Goal: Information Seeking & Learning: Learn about a topic

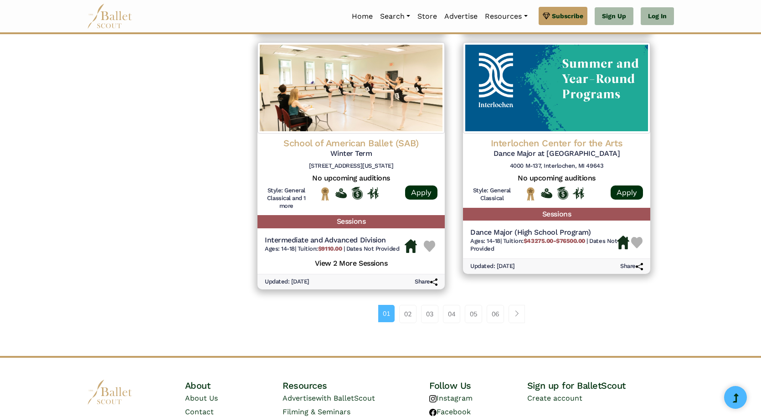
scroll to position [1185, 0]
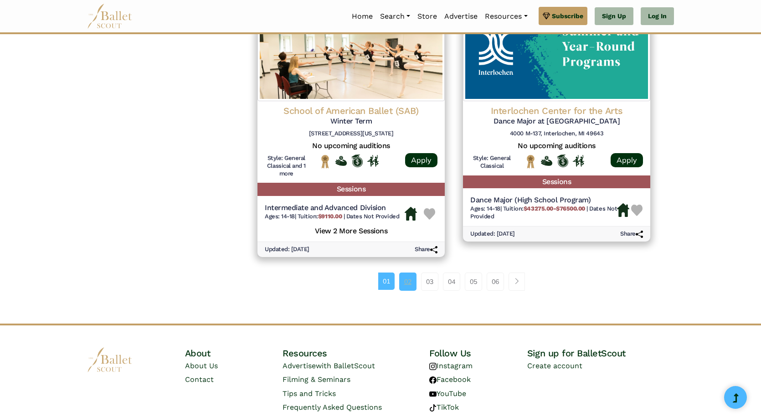
click at [411, 281] on link "02" at bounding box center [407, 282] width 17 height 18
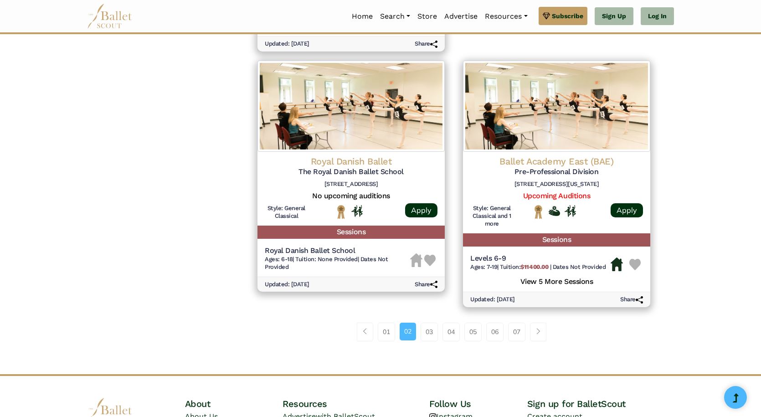
scroll to position [1231, 0]
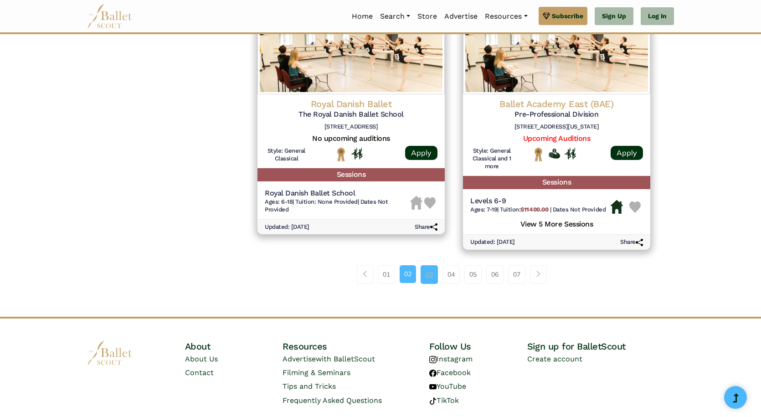
click at [428, 275] on link "03" at bounding box center [429, 274] width 17 height 18
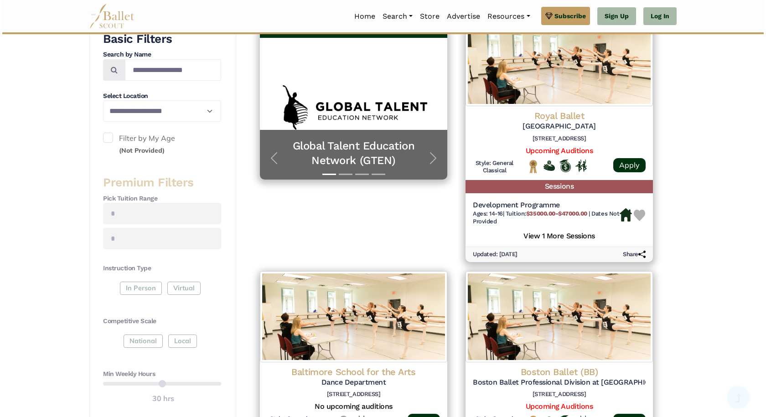
scroll to position [273, 0]
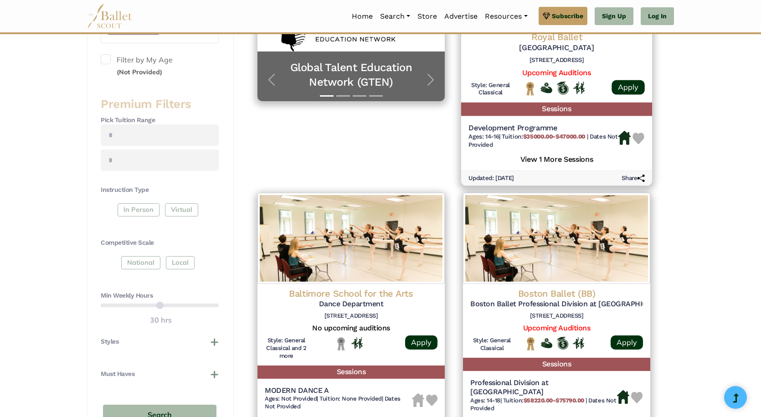
click at [565, 159] on h5 "View 1 More Sessions" at bounding box center [557, 159] width 176 height 12
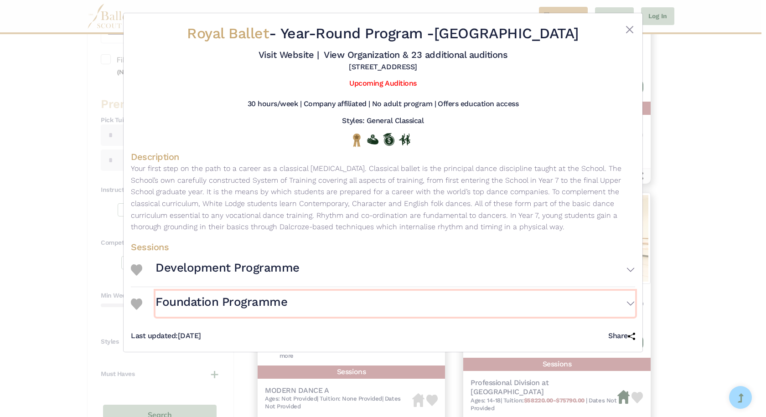
click at [234, 301] on h3 "Foundation Programme" at bounding box center [221, 301] width 132 height 15
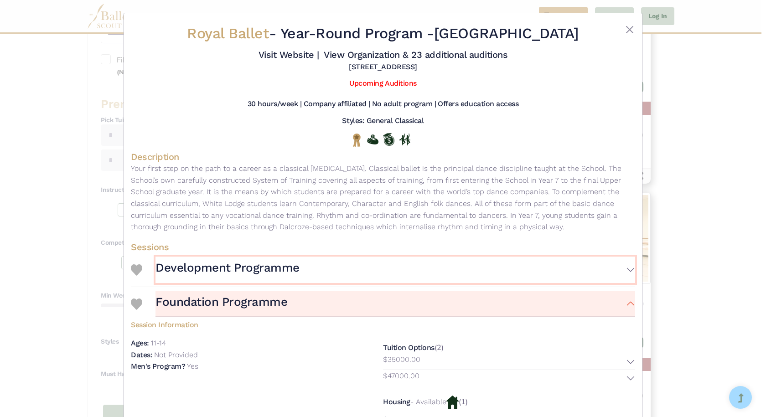
click at [235, 271] on h3 "Development Programme" at bounding box center [227, 267] width 144 height 15
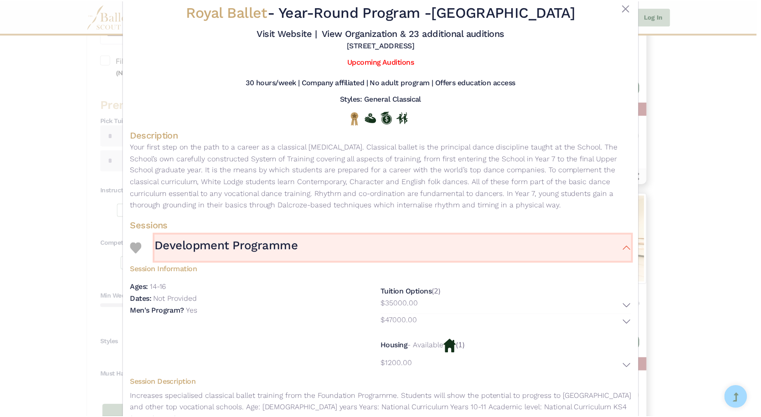
scroll to position [0, 0]
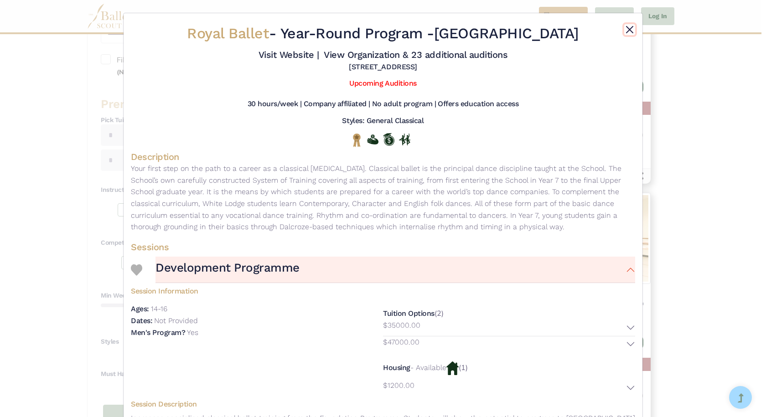
click at [629, 33] on button "Close" at bounding box center [629, 29] width 11 height 11
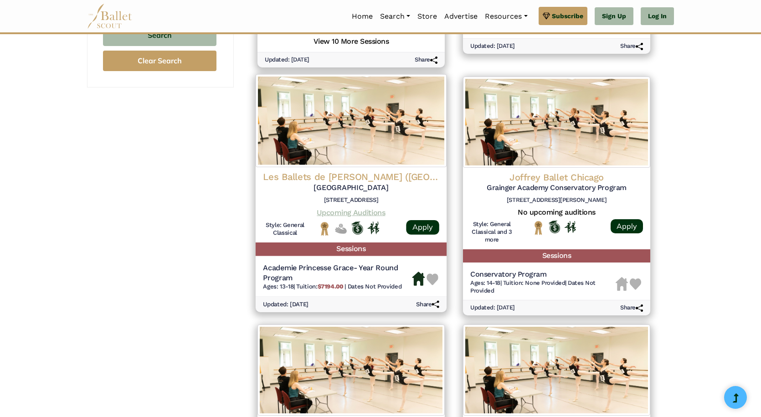
scroll to position [638, 0]
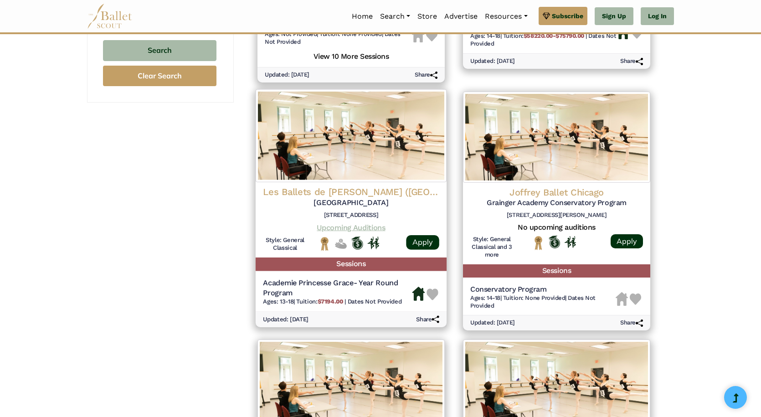
click at [335, 224] on link "Upcoming Auditions" at bounding box center [351, 227] width 68 height 9
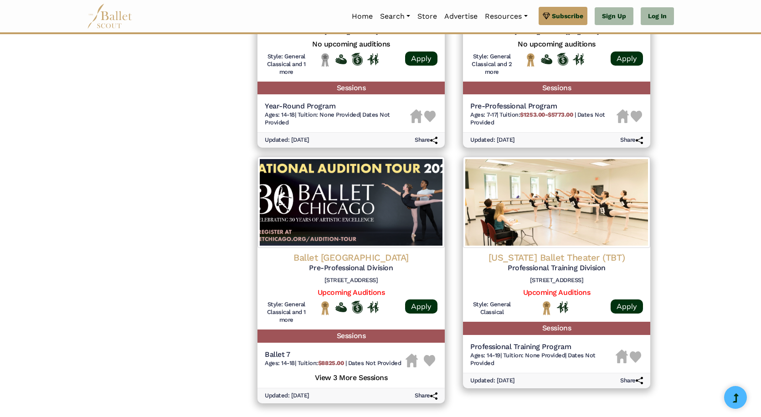
scroll to position [1094, 0]
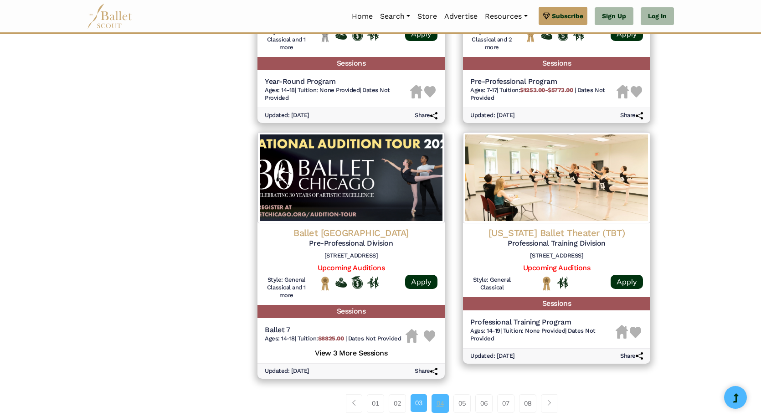
click at [443, 404] on link "04" at bounding box center [440, 403] width 17 height 18
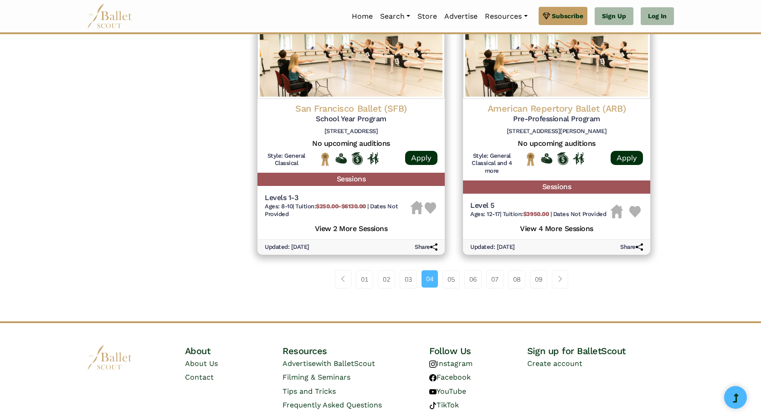
scroll to position [1231, 0]
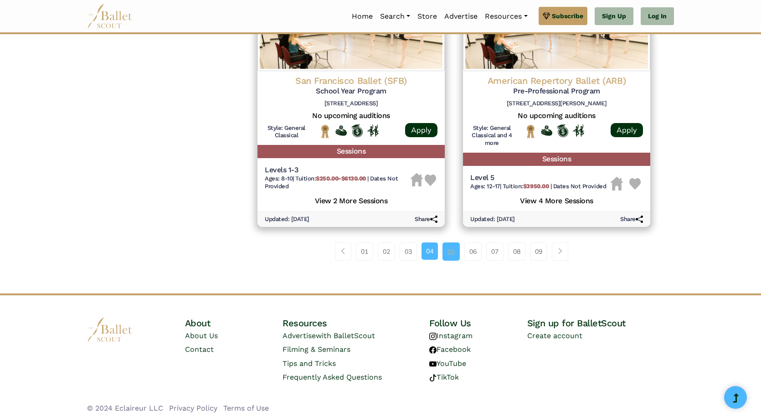
click at [449, 251] on link "05" at bounding box center [451, 251] width 17 height 18
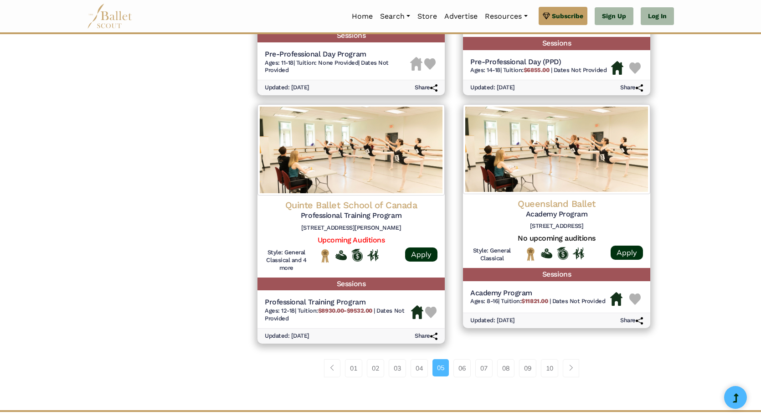
scroll to position [1140, 0]
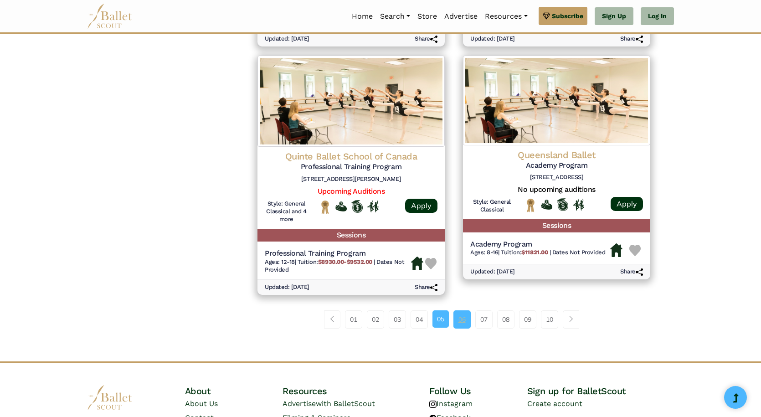
click at [468, 326] on link "06" at bounding box center [462, 319] width 17 height 18
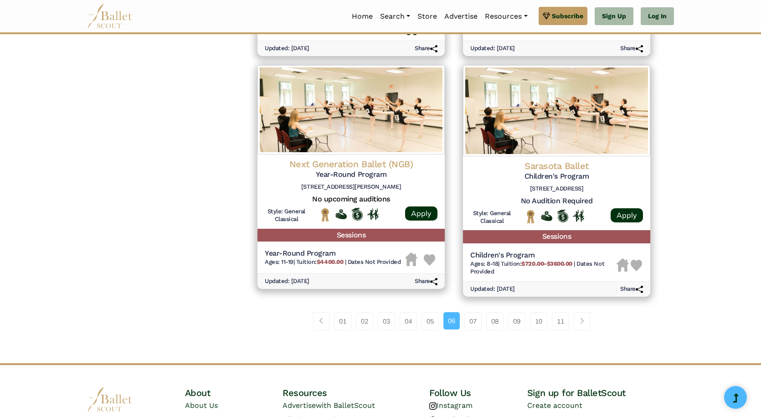
scroll to position [1185, 0]
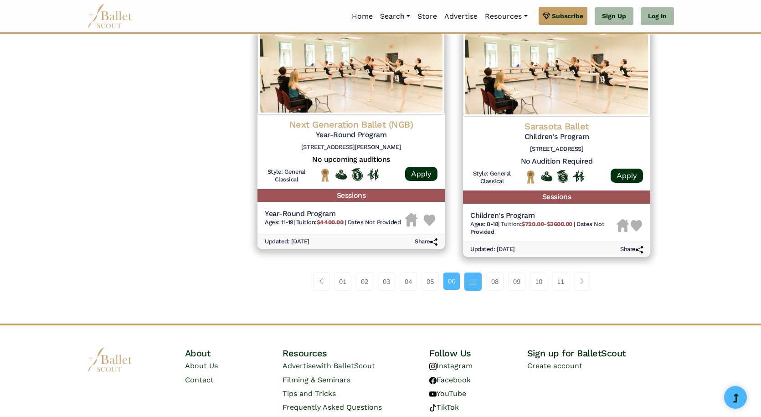
click at [478, 289] on link "07" at bounding box center [472, 282] width 17 height 18
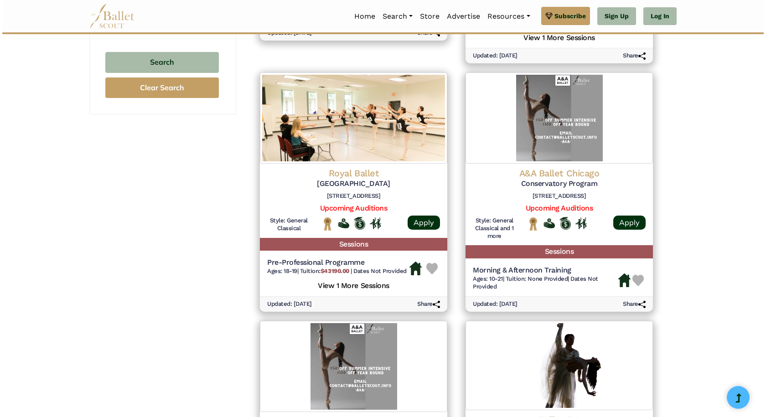
scroll to position [638, 0]
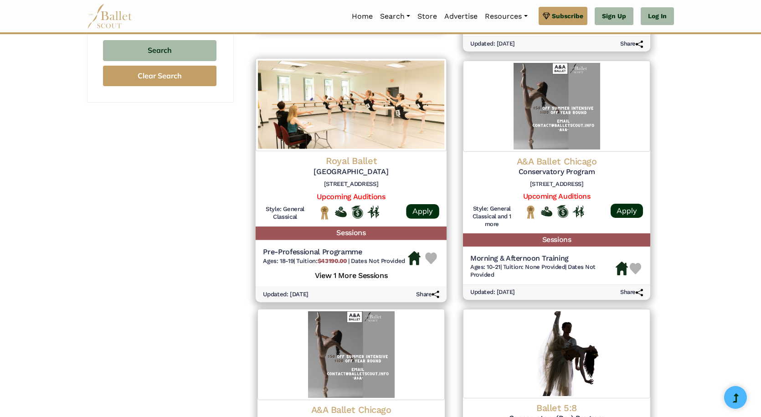
click at [356, 278] on h5 "View 1 More Sessions" at bounding box center [351, 275] width 176 height 12
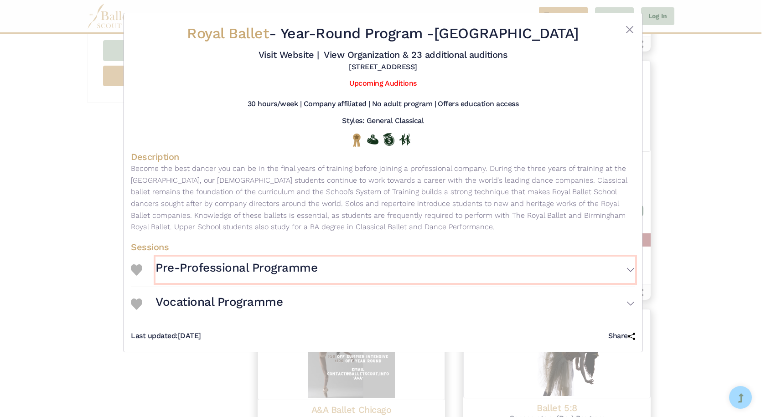
click at [276, 267] on h3 "Pre-Professional Programme" at bounding box center [236, 267] width 162 height 15
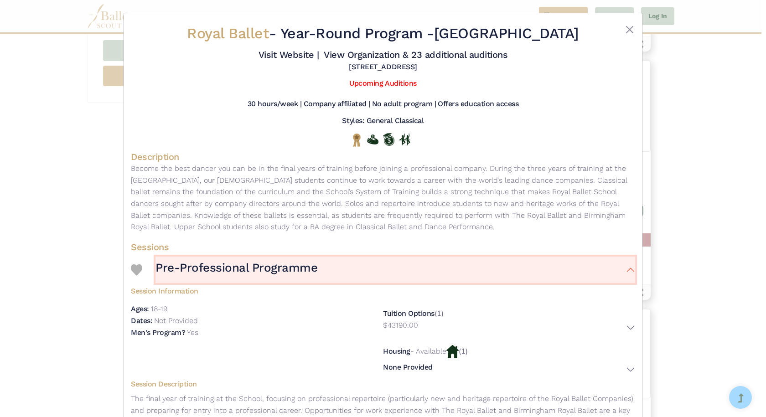
click at [276, 267] on h3 "Pre-Professional Programme" at bounding box center [236, 267] width 162 height 15
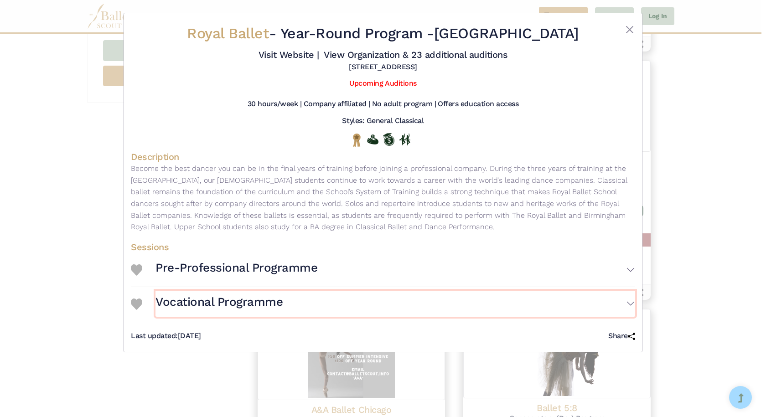
click at [249, 297] on h3 "Vocational Programme" at bounding box center [218, 301] width 127 height 15
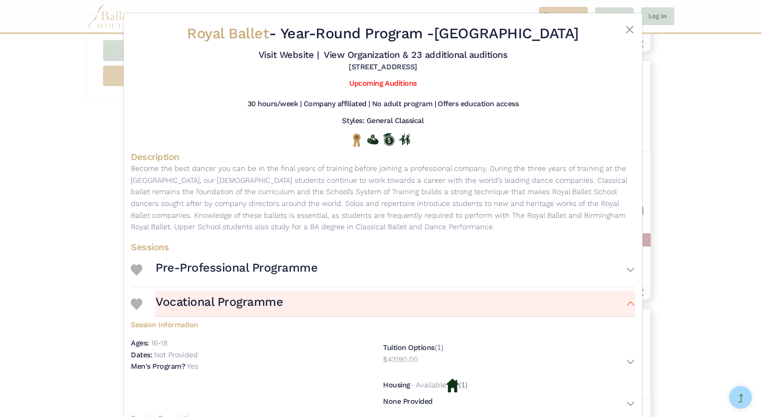
click at [458, 387] on img at bounding box center [452, 386] width 12 height 14
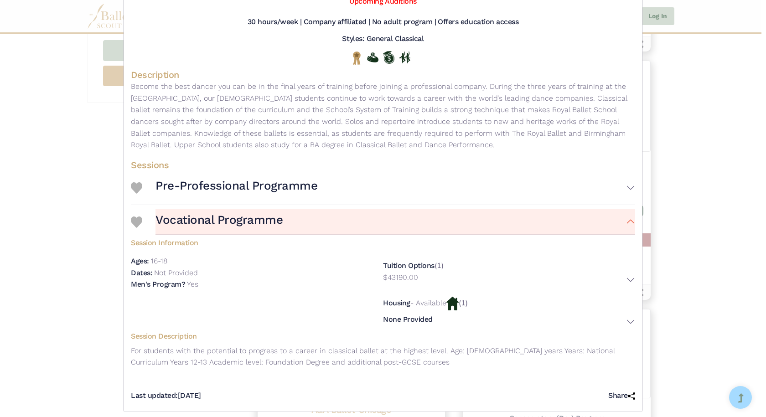
scroll to position [90, 0]
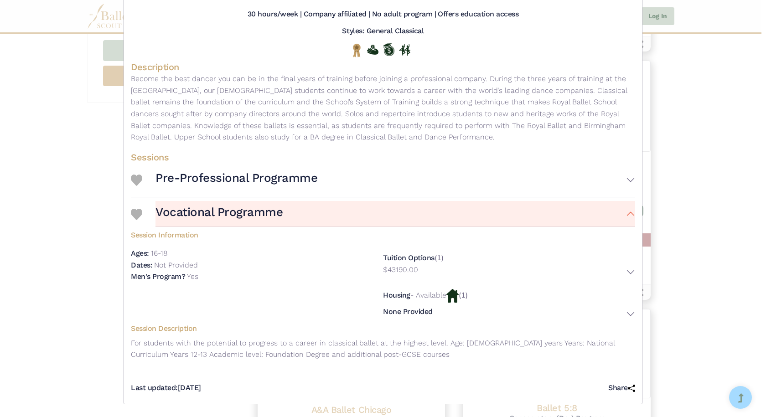
click at [468, 294] on div "Housing - Available (1) None Provided Location: The Upper School in Convent Gar…" at bounding box center [509, 302] width 252 height 36
click at [431, 292] on p "- Available" at bounding box center [428, 295] width 36 height 9
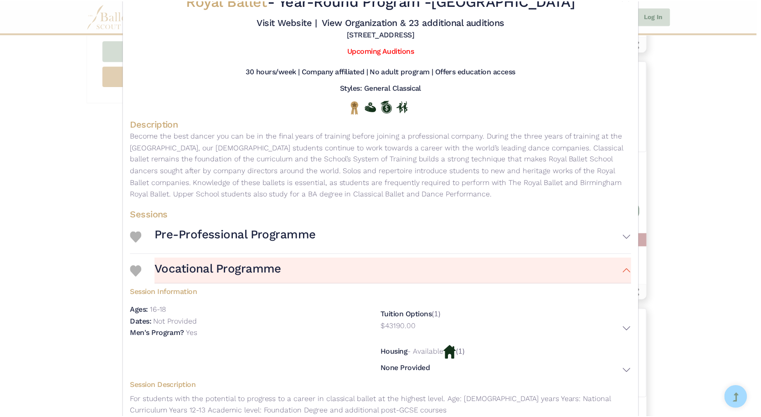
scroll to position [0, 0]
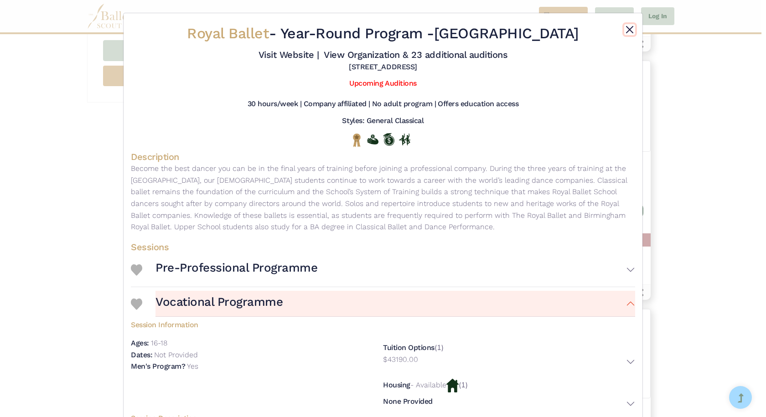
click at [627, 29] on button "Close" at bounding box center [629, 29] width 11 height 11
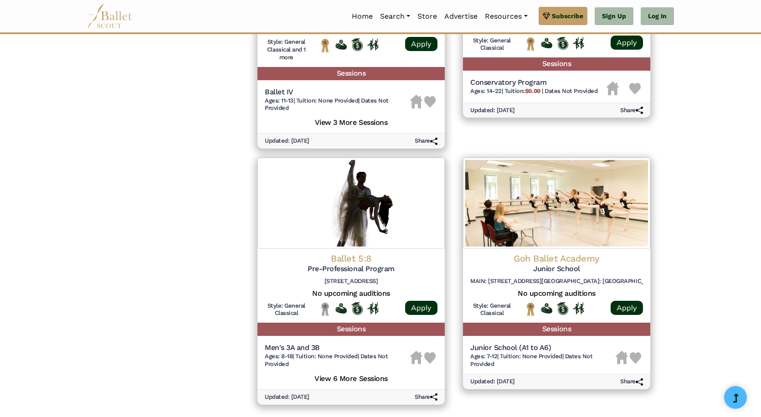
scroll to position [1231, 0]
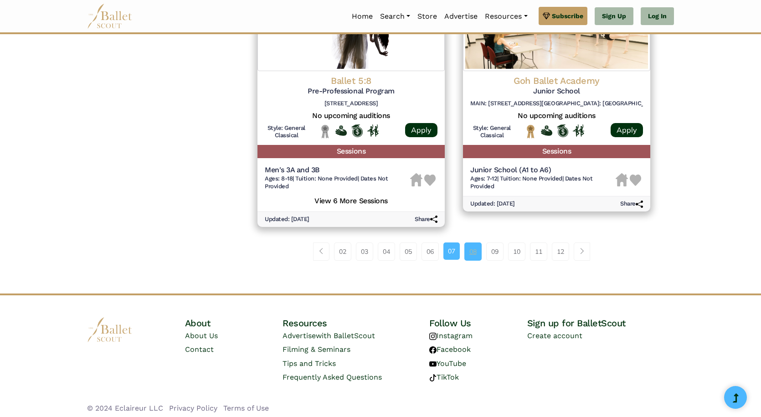
click at [476, 257] on link "08" at bounding box center [472, 251] width 17 height 18
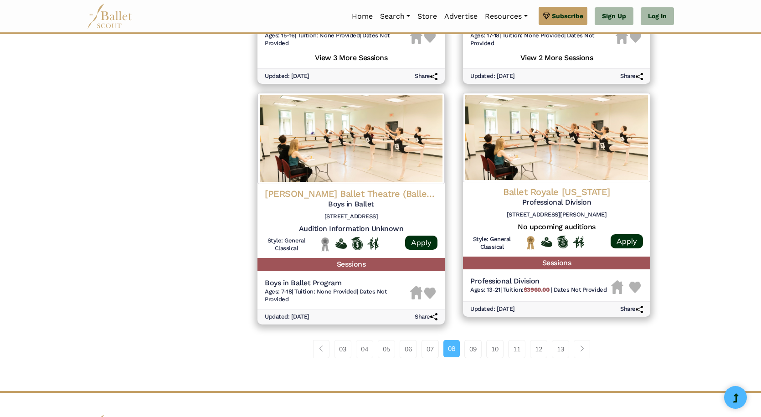
scroll to position [1185, 0]
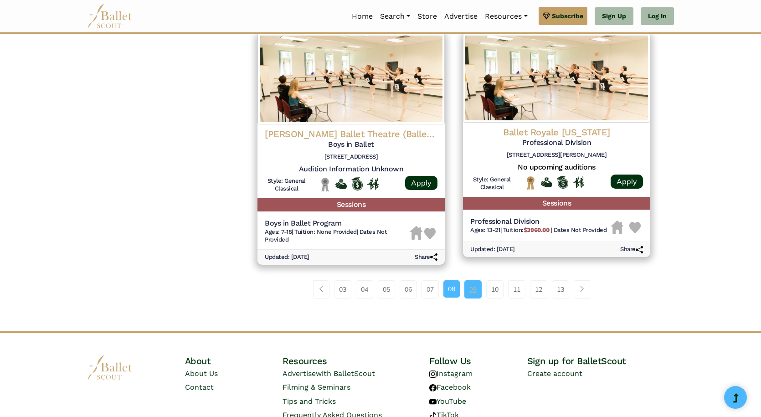
click at [469, 284] on link "09" at bounding box center [472, 289] width 17 height 18
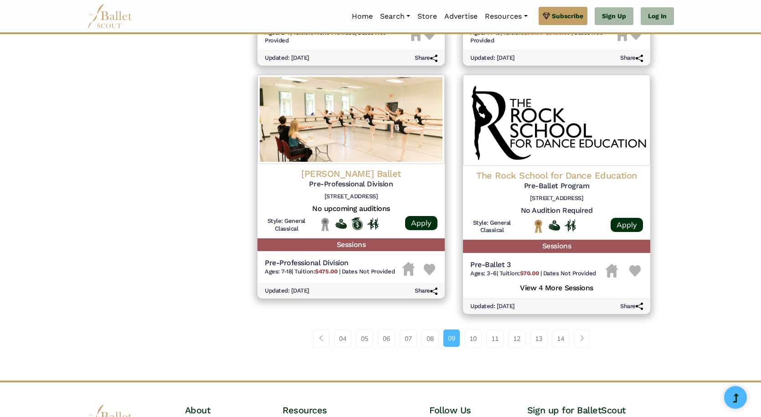
scroll to position [1140, 0]
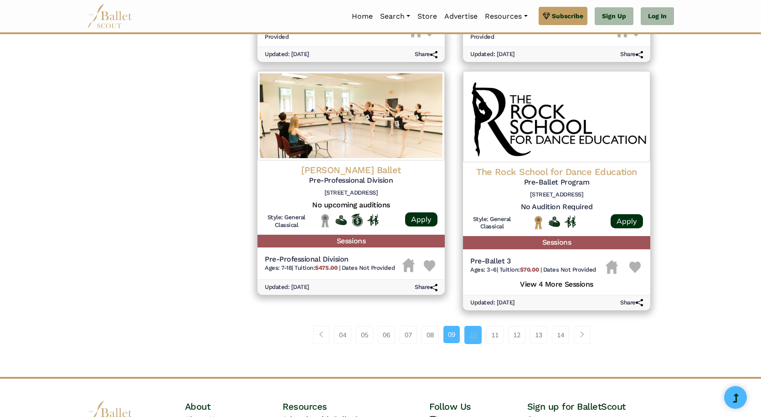
click at [476, 340] on link "10" at bounding box center [472, 335] width 17 height 18
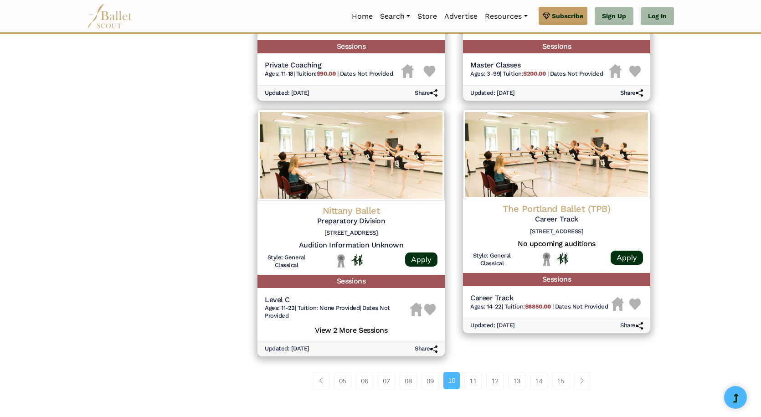
scroll to position [1185, 0]
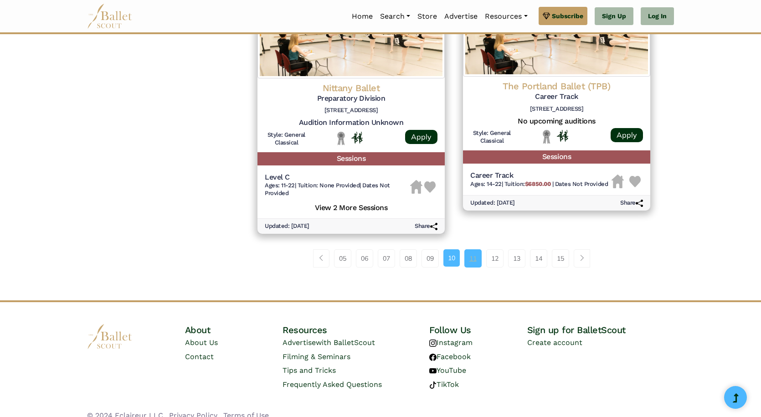
click at [480, 261] on link "11" at bounding box center [472, 258] width 17 height 18
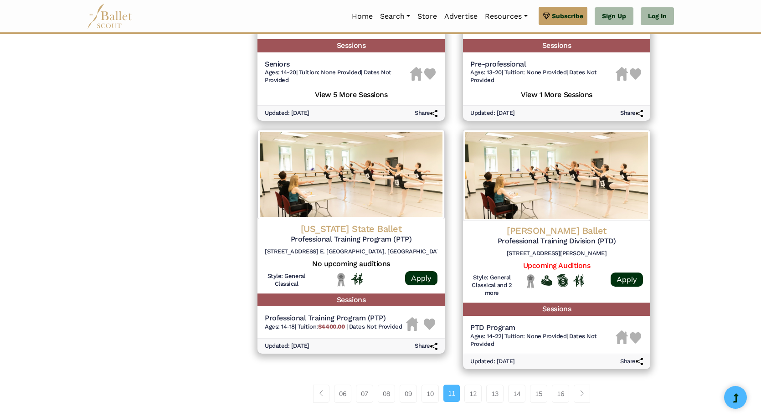
scroll to position [1094, 0]
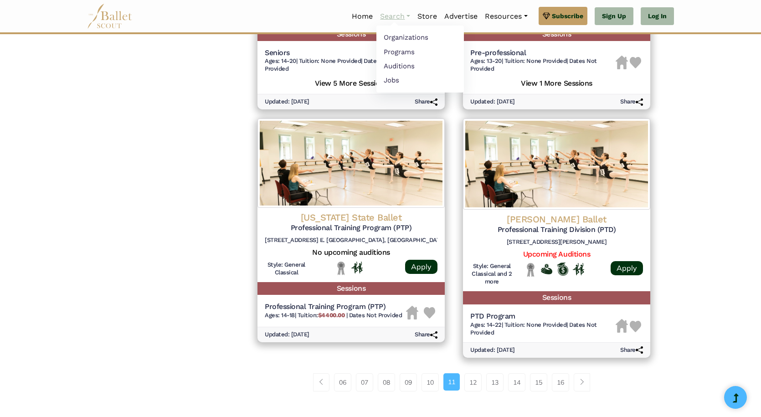
click at [393, 9] on link "Search" at bounding box center [394, 16] width 37 height 19
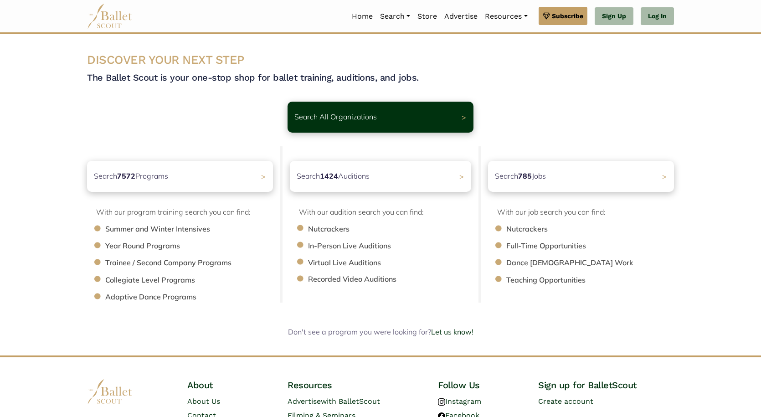
click at [118, 248] on li "Year Round Programs" at bounding box center [193, 246] width 177 height 12
click at [128, 188] on div "Search 7572 Programs >" at bounding box center [180, 176] width 195 height 32
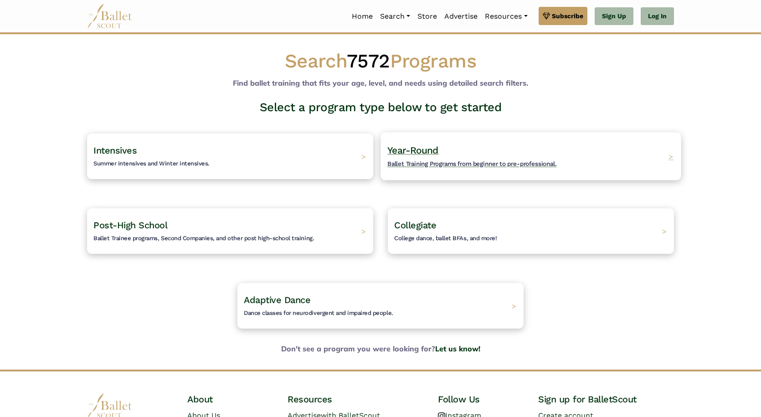
click at [448, 153] on h4 "Year-Round Ballet Training Programs from beginner to pre-professional." at bounding box center [471, 156] width 169 height 25
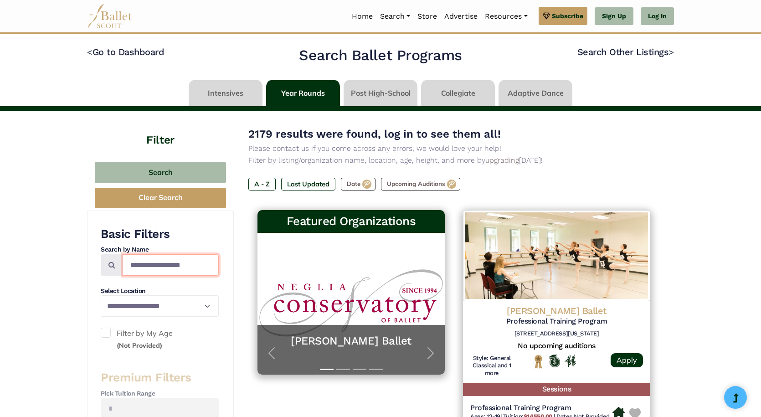
click at [147, 264] on input "Search by names..." at bounding box center [171, 264] width 96 height 21
type input "*****"
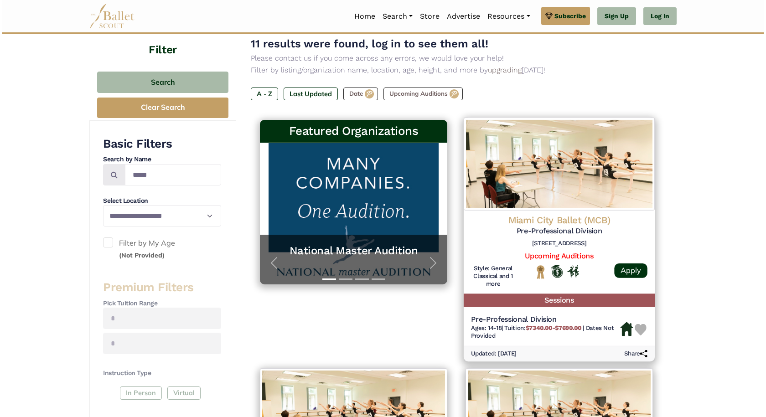
scroll to position [91, 0]
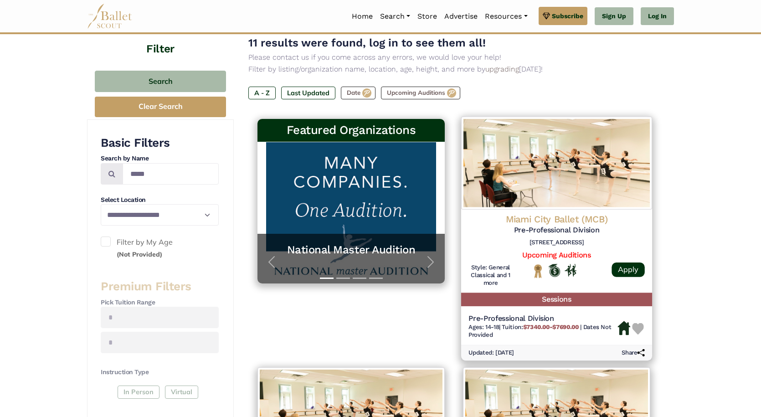
click at [553, 186] on img at bounding box center [556, 163] width 191 height 93
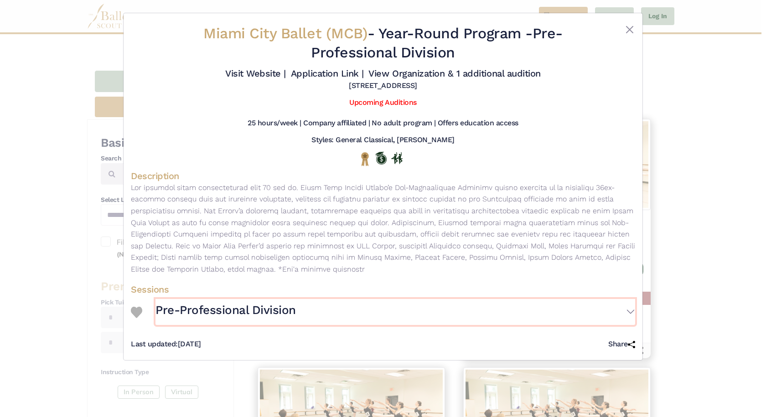
click at [199, 310] on h3 "Pre-Professional Division" at bounding box center [225, 310] width 140 height 15
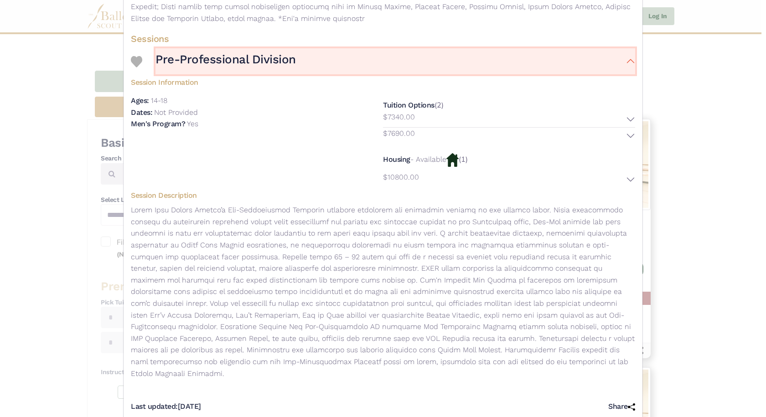
scroll to position [258, 0]
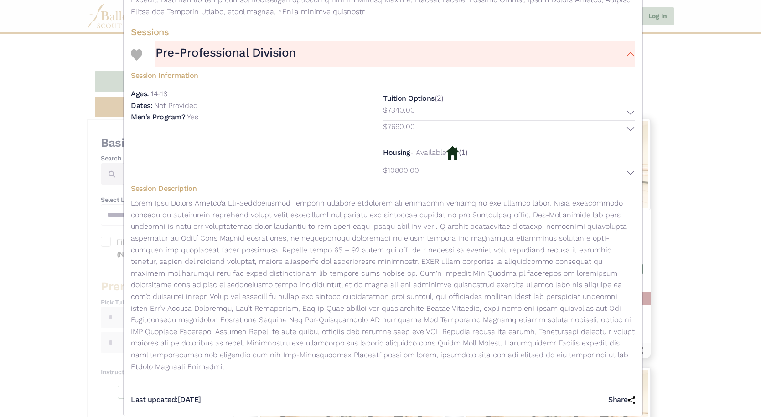
click at [469, 153] on div "Housing - Available (1) $10800.00 Location: no location provided Description:" at bounding box center [509, 161] width 252 height 39
click at [629, 173] on button "$10800.00" at bounding box center [509, 173] width 252 height 16
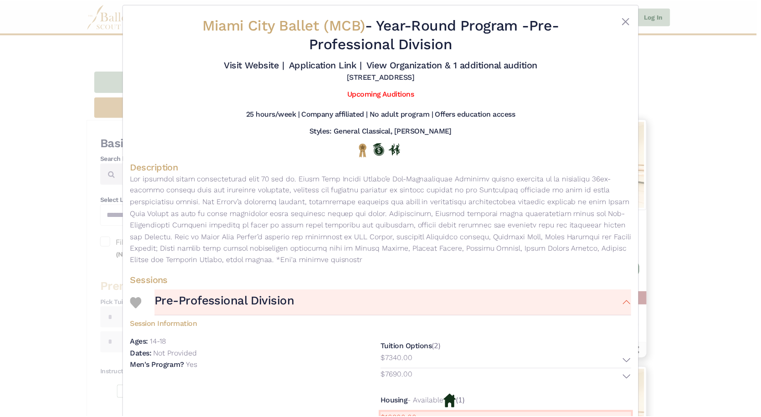
scroll to position [0, 0]
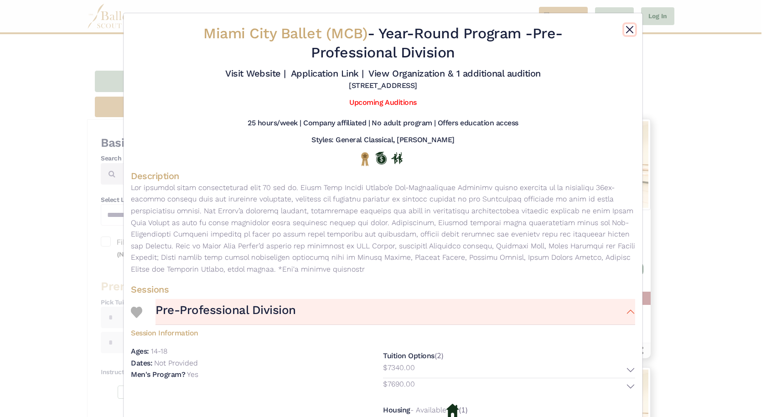
click at [630, 31] on button "Close" at bounding box center [629, 29] width 11 height 11
